Goal: Information Seeking & Learning: Learn about a topic

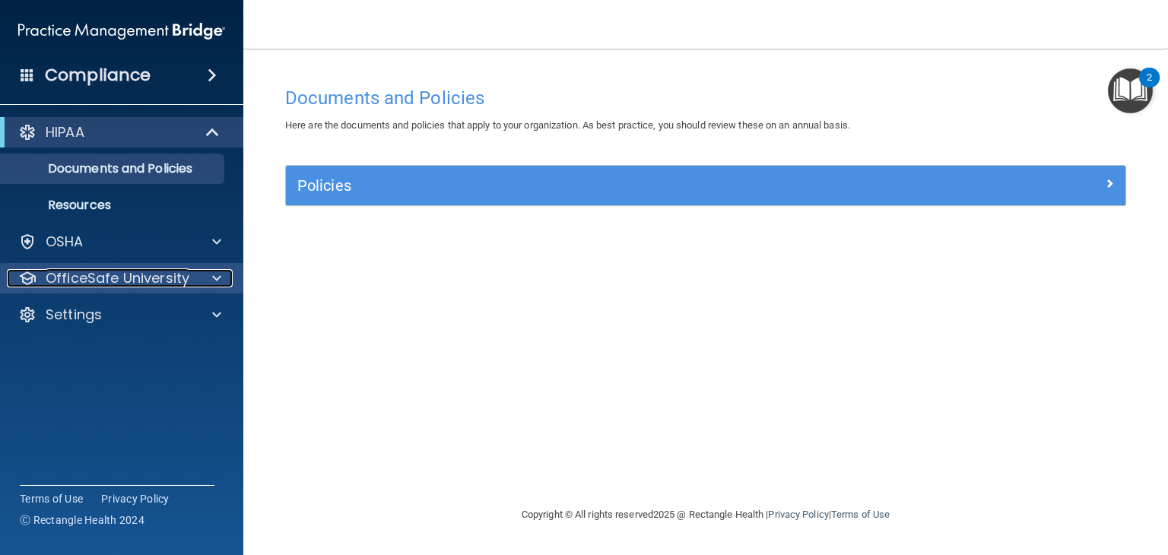
click at [205, 277] on div at bounding box center [214, 278] width 38 height 18
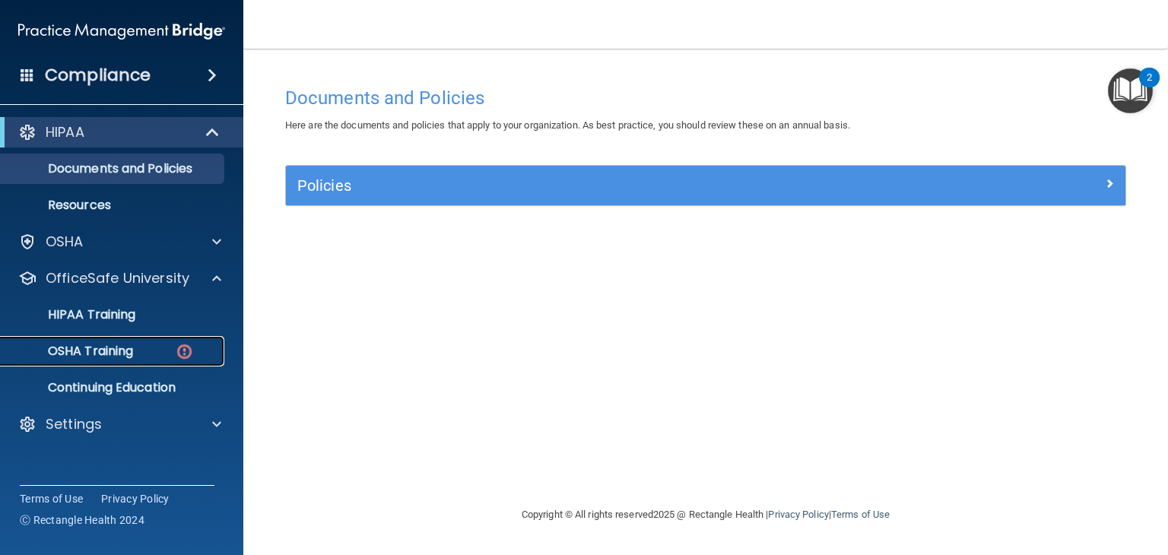
click at [106, 352] on p "OSHA Training" at bounding box center [71, 351] width 123 height 15
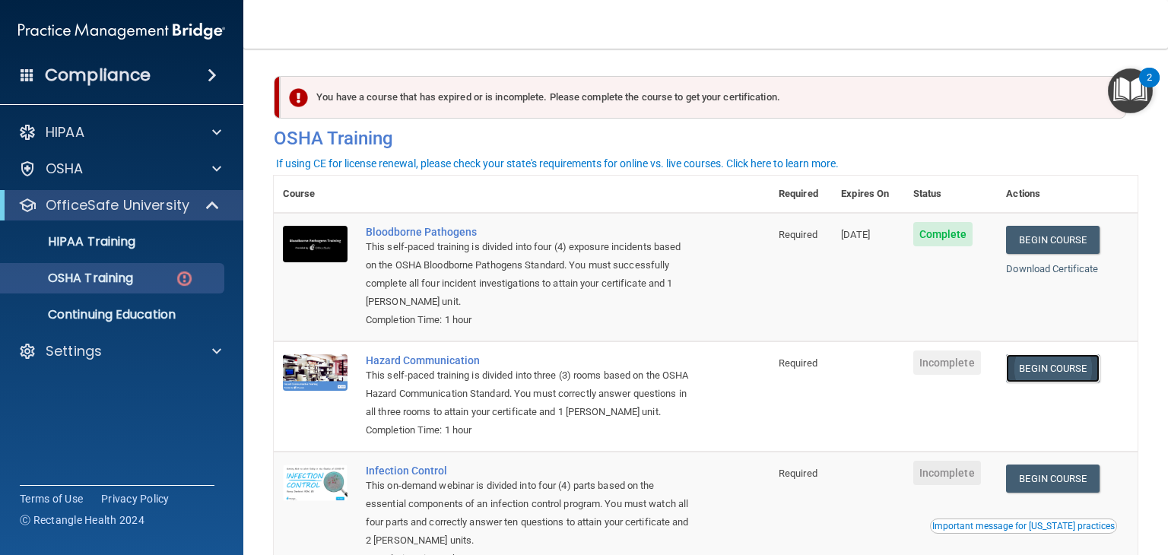
click at [1039, 376] on link "Begin Course" at bounding box center [1052, 368] width 93 height 28
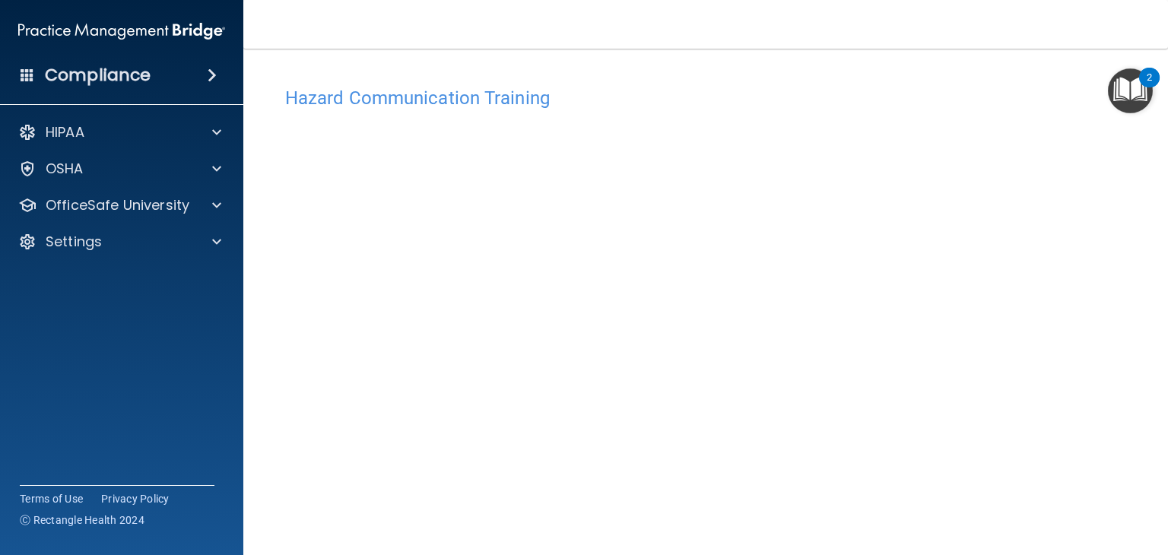
scroll to position [17, 0]
click at [1111, 214] on div "Hazard Communication Training This course doesn’t expire until . Are you sure y…" at bounding box center [706, 342] width 864 height 561
click at [1117, 145] on div "Hazard Communication Training This course doesn’t expire until . Are you sure y…" at bounding box center [706, 282] width 864 height 561
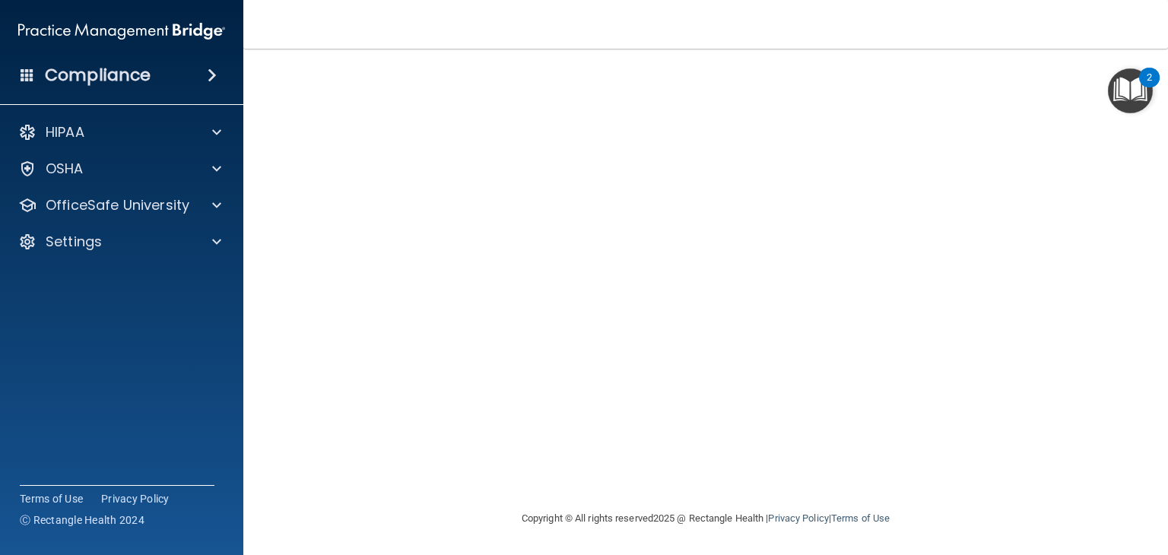
scroll to position [17, 0]
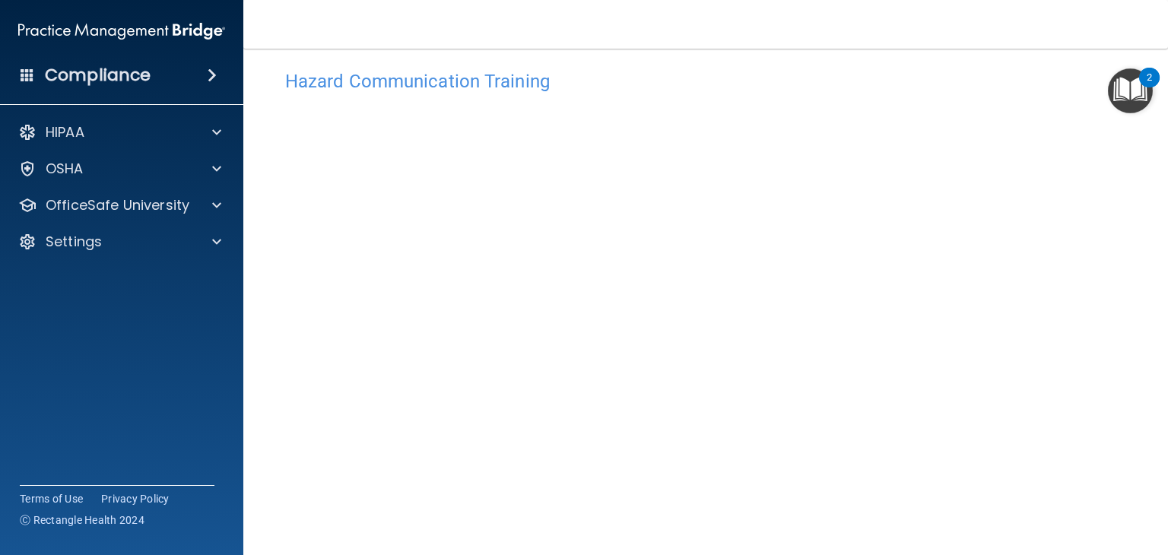
click at [1111, 229] on div "Hazard Communication Training This course doesn’t expire until . Are you sure y…" at bounding box center [706, 342] width 864 height 561
click at [1127, 93] on img "Open Resource Center, 2 new notifications" at bounding box center [1130, 90] width 45 height 45
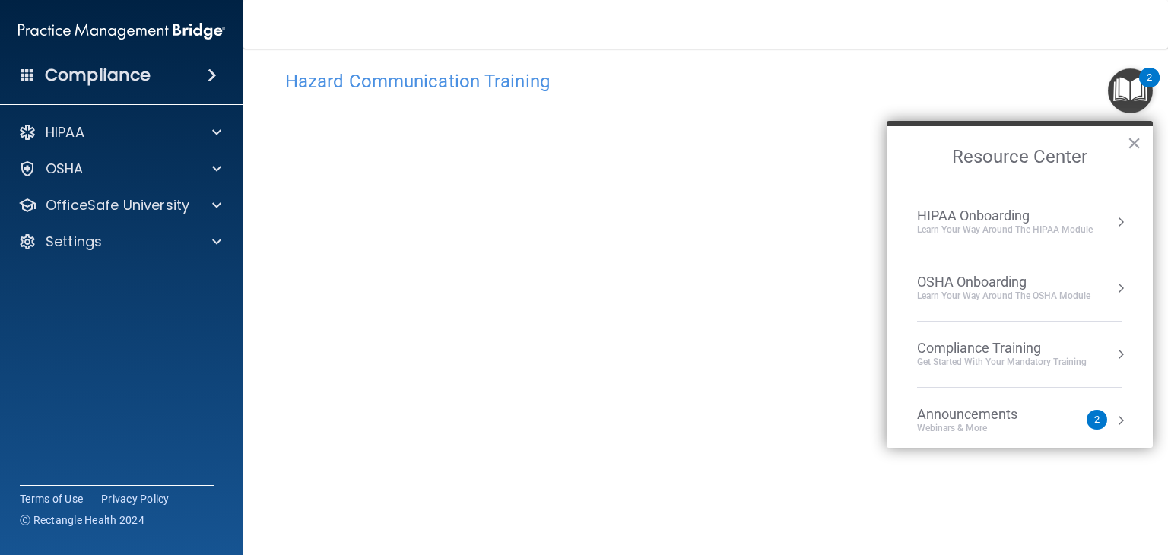
click at [982, 77] on h4 "Hazard Communication Training" at bounding box center [705, 81] width 841 height 20
click at [1137, 141] on button "×" at bounding box center [1134, 143] width 14 height 24
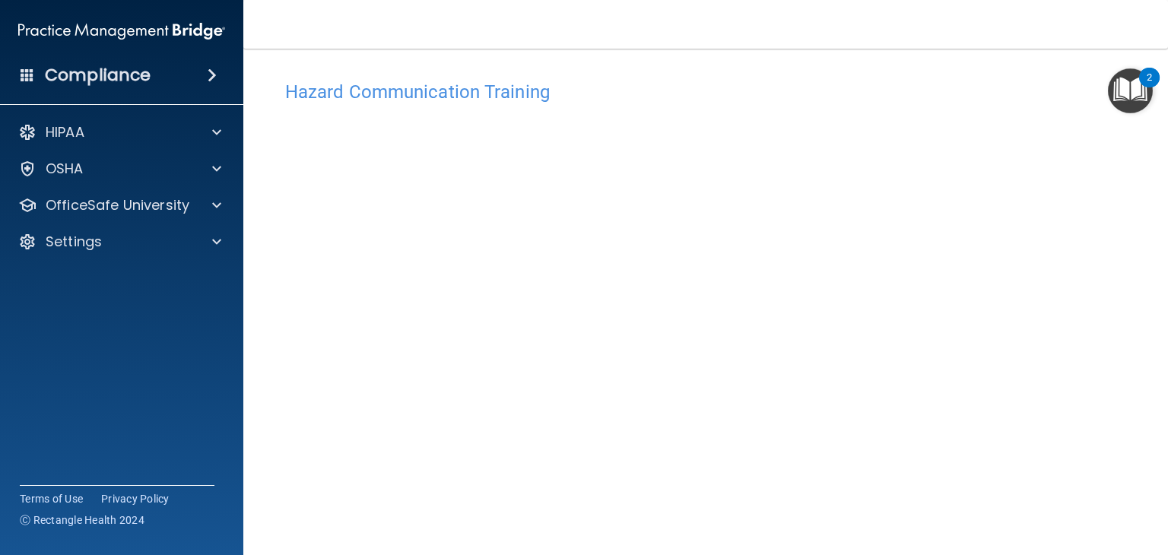
scroll to position [0, 0]
click at [1119, 83] on img "Open Resource Center, 2 new notifications" at bounding box center [1130, 90] width 45 height 45
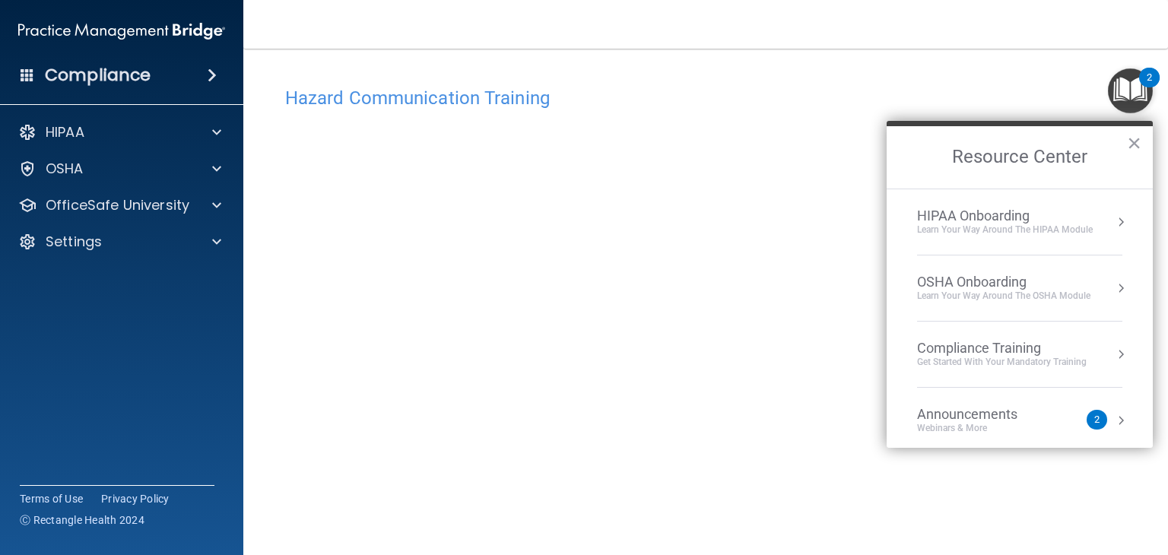
click at [1114, 284] on button "Resource Center" at bounding box center [1121, 288] width 15 height 15
